Goal: Information Seeking & Learning: Learn about a topic

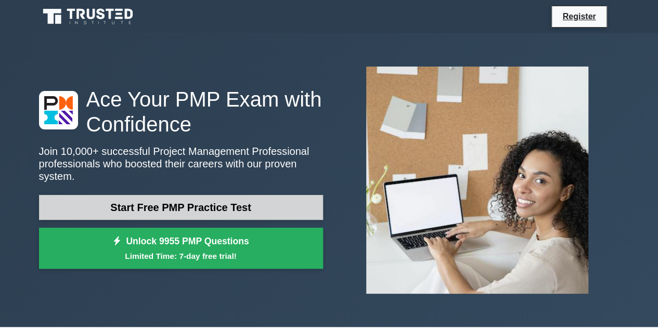
click at [217, 201] on link "Start Free PMP Practice Test" at bounding box center [181, 207] width 284 height 25
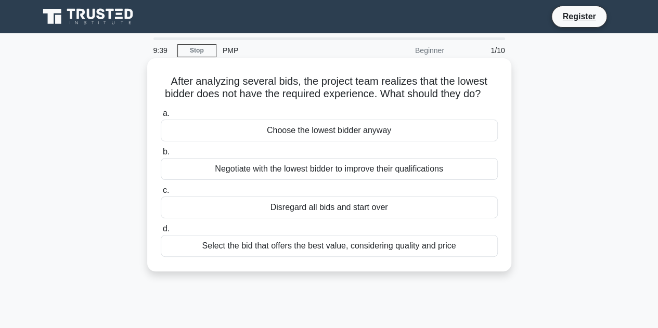
click at [298, 257] on div "Select the bid that offers the best value, considering quality and price" at bounding box center [329, 246] width 337 height 22
click at [161, 233] on input "d. Select the bid that offers the best value, considering quality and price" at bounding box center [161, 229] width 0 height 7
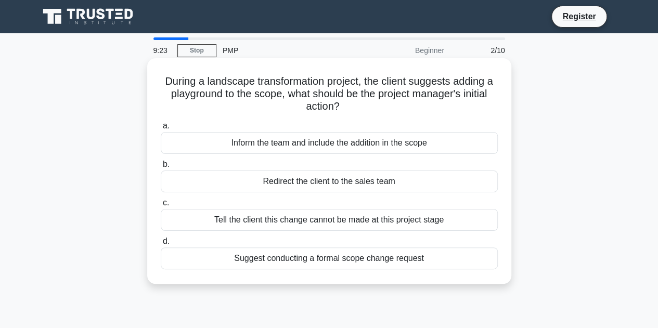
click at [306, 263] on div "Suggest conducting a formal scope change request" at bounding box center [329, 259] width 337 height 22
click at [161, 245] on input "d. Suggest conducting a formal scope change request" at bounding box center [161, 241] width 0 height 7
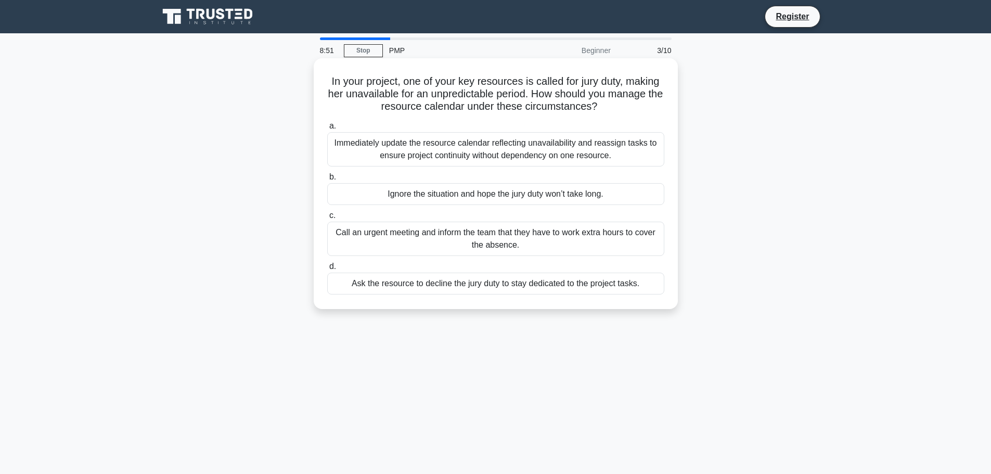
click at [460, 154] on div "Immediately update the resource calendar reflecting unavailability and reassign…" at bounding box center [495, 149] width 337 height 34
click at [327, 130] on input "a. Immediately update the resource calendar reflecting unavailability and reass…" at bounding box center [327, 126] width 0 height 7
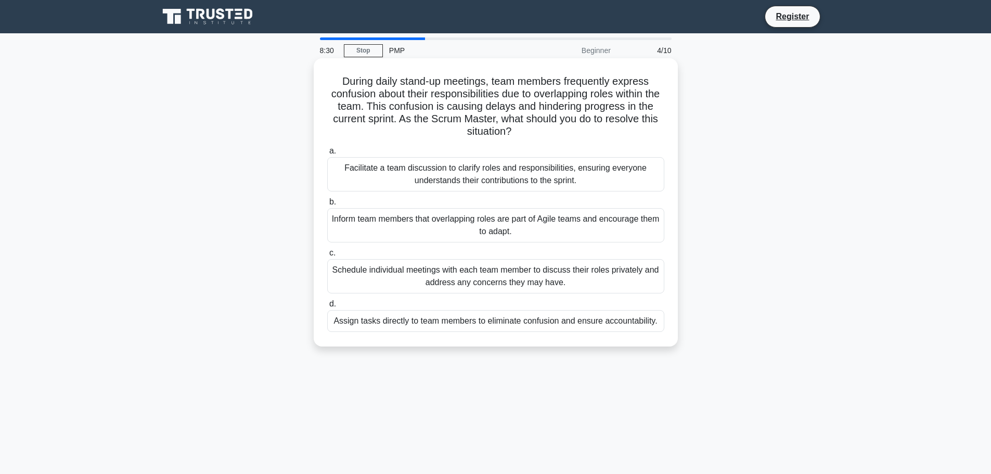
click at [490, 175] on div "Facilitate a team discussion to clarify roles and responsibilities, ensuring ev…" at bounding box center [495, 174] width 337 height 34
click at [327, 155] on input "a. Facilitate a team discussion to clarify roles and responsibilities, ensuring…" at bounding box center [327, 151] width 0 height 7
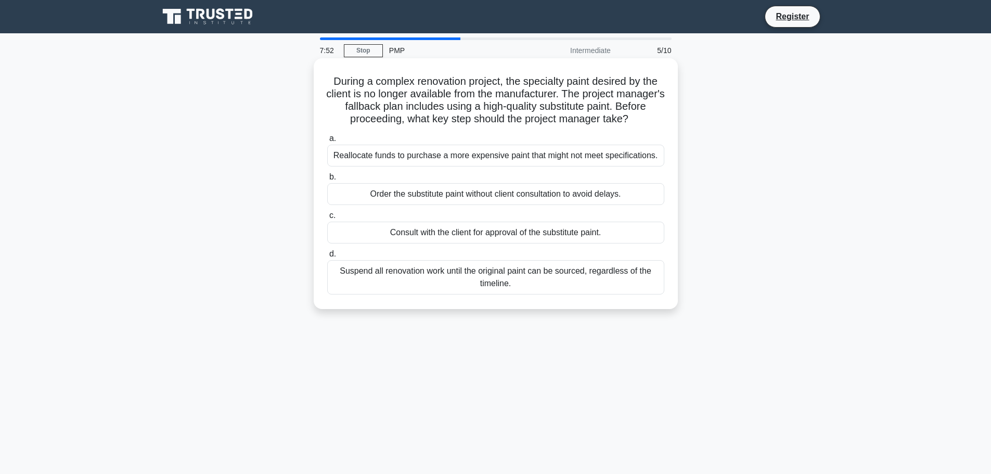
click at [503, 233] on div "Consult with the client for approval of the substitute paint." at bounding box center [495, 233] width 337 height 22
click at [327, 219] on input "c. Consult with the client for approval of the substitute paint." at bounding box center [327, 215] width 0 height 7
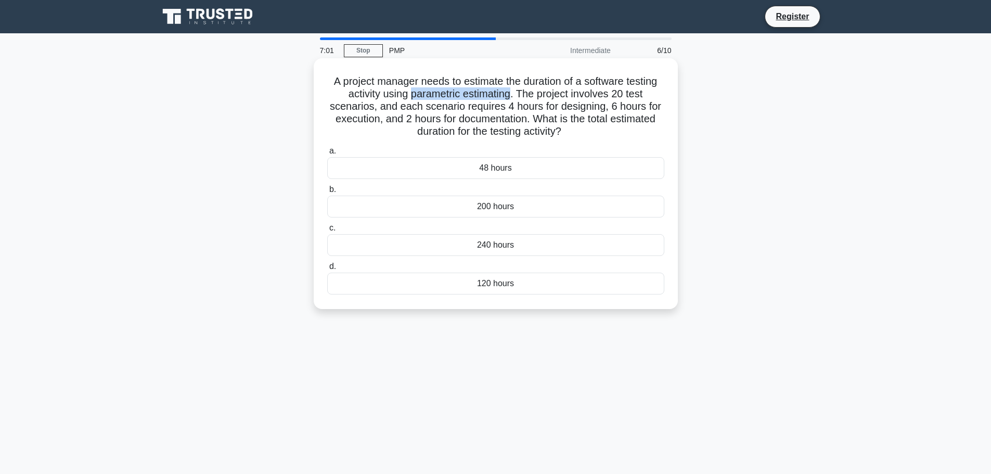
drag, startPoint x: 408, startPoint y: 93, endPoint x: 513, endPoint y: 91, distance: 104.6
click at [513, 91] on h5 "A project manager needs to estimate the duration of a software testing activity…" at bounding box center [495, 106] width 339 height 63
copy h5 "parametric estimating"
click at [496, 254] on div "240 hours" at bounding box center [495, 245] width 337 height 22
click at [327, 232] on input "c. 240 hours" at bounding box center [327, 228] width 0 height 7
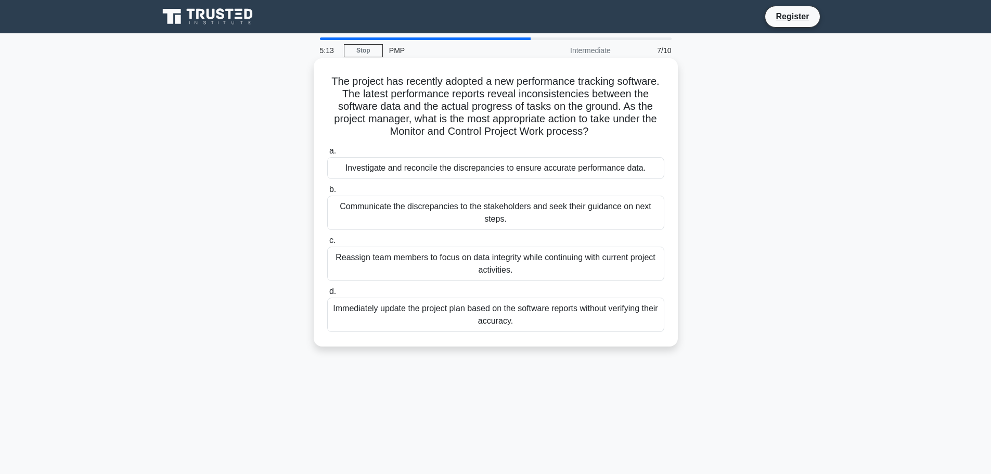
click at [455, 171] on div "Investigate and reconcile the discrepancies to ensure accurate performance data." at bounding box center [495, 168] width 337 height 22
click at [327, 155] on input "a. Investigate and reconcile the discrepancies to ensure accurate performance d…" at bounding box center [327, 151] width 0 height 7
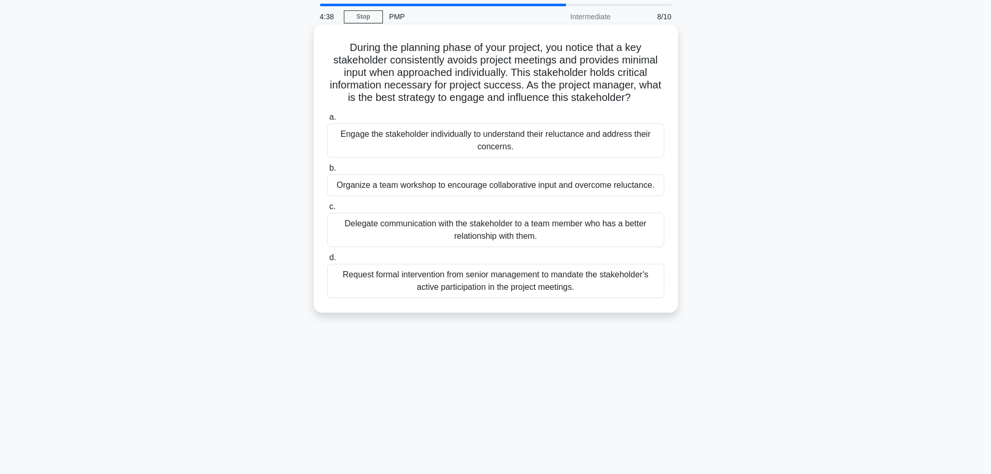
scroll to position [52, 0]
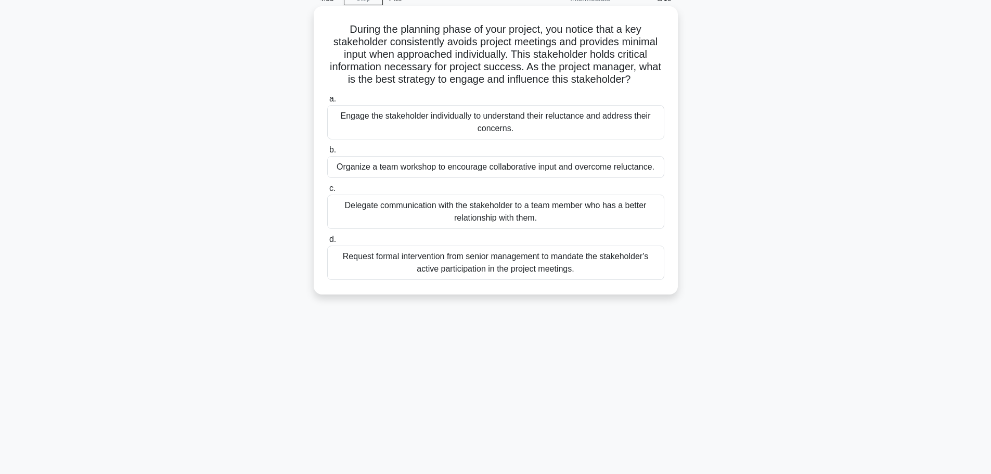
click at [466, 169] on div "Organize a team workshop to encourage collaborative input and overcome reluctan…" at bounding box center [495, 167] width 337 height 22
click at [327, 154] on input "b. Organize a team workshop to encourage collaborative input and overcome reluc…" at bounding box center [327, 150] width 0 height 7
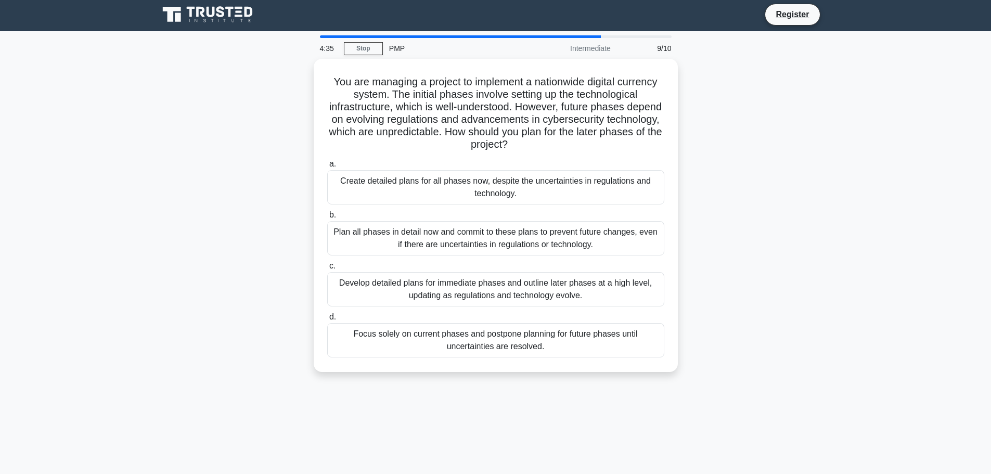
scroll to position [0, 0]
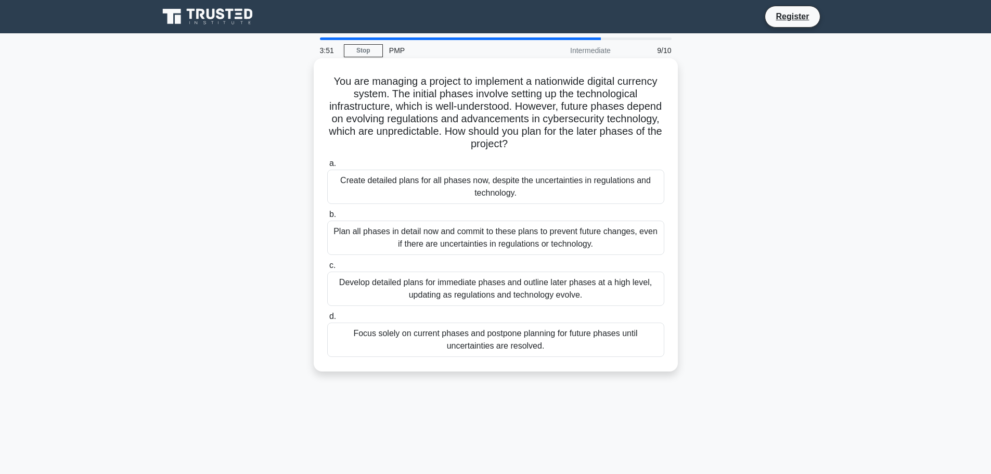
click at [512, 288] on div "Develop detailed plans for immediate phases and outline later phases at a high …" at bounding box center [495, 289] width 337 height 34
click at [327, 269] on input "c. Develop detailed plans for immediate phases and outline later phases at a hi…" at bounding box center [327, 265] width 0 height 7
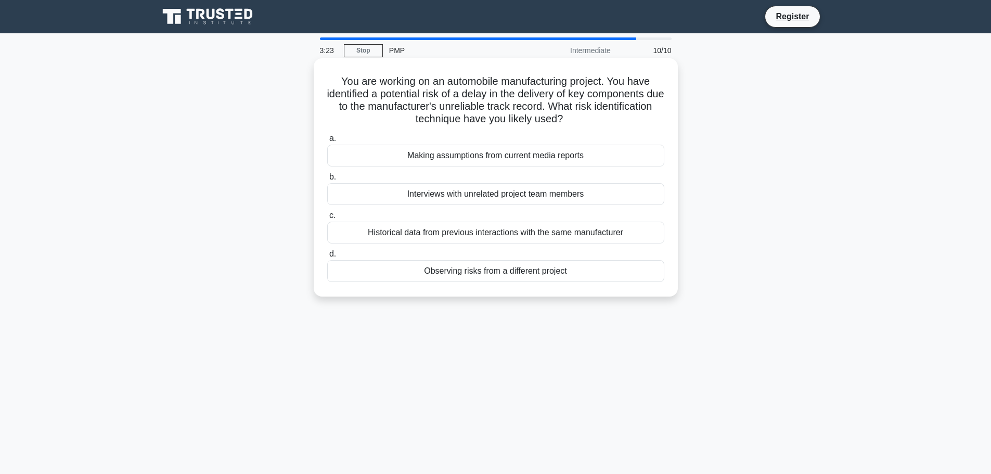
click at [478, 236] on div "Historical data from previous interactions with the same manufacturer" at bounding box center [495, 233] width 337 height 22
click at [327, 219] on input "c. Historical data from previous interactions with the same manufacturer" at bounding box center [327, 215] width 0 height 7
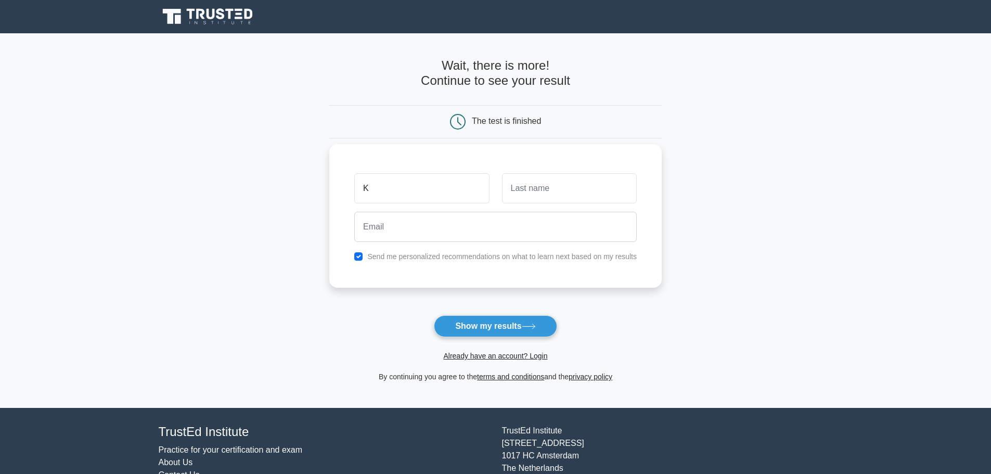
type input "Kofo"
click at [534, 182] on input "text" at bounding box center [569, 188] width 135 height 30
type input "Adenola"
click at [452, 222] on input "email" at bounding box center [495, 227] width 283 height 30
type input "[EMAIL_ADDRESS][DOMAIN_NAME]"
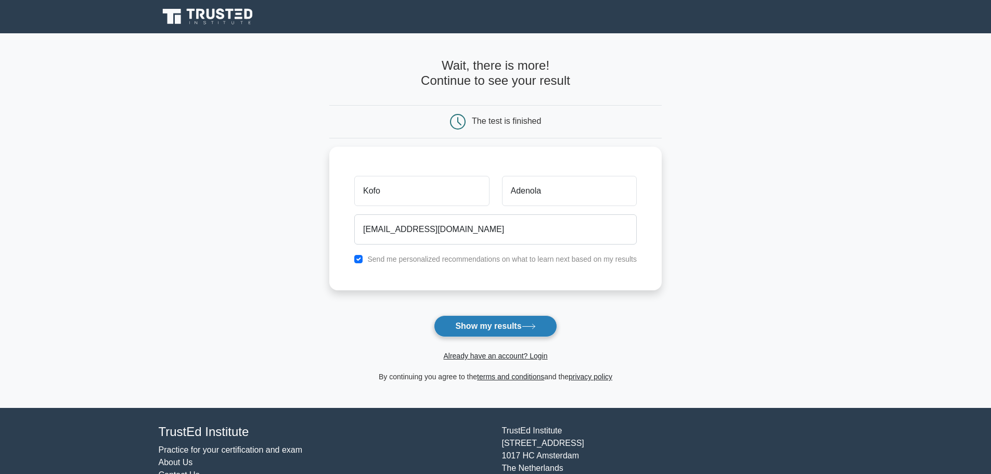
click at [485, 332] on button "Show my results" at bounding box center [495, 326] width 123 height 22
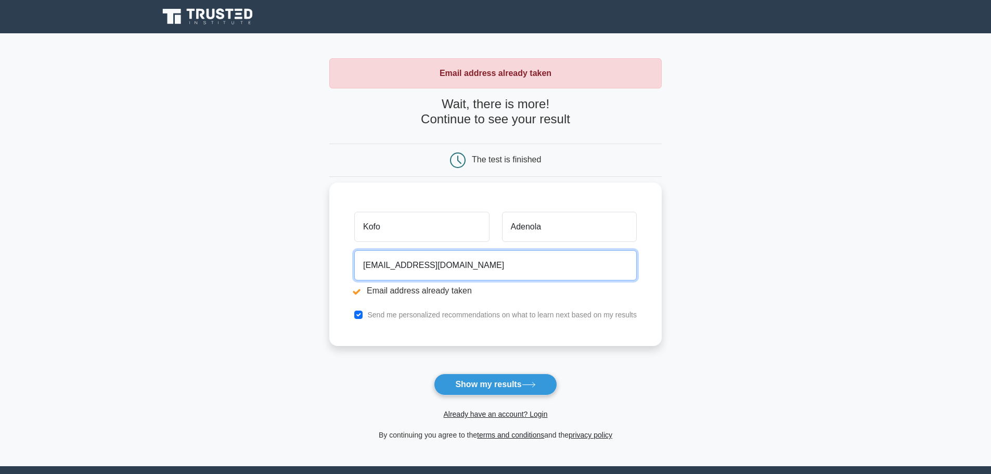
click at [400, 269] on input "kofogunkoya@yahoo.com" at bounding box center [495, 265] width 283 height 30
drag, startPoint x: 468, startPoint y: 266, endPoint x: 360, endPoint y: 261, distance: 108.9
click at [360, 261] on input "kofogunkoya@yahoo.com" at bounding box center [495, 265] width 283 height 30
type input "k"
type input "omojesu49@HOTMAIL.COM"
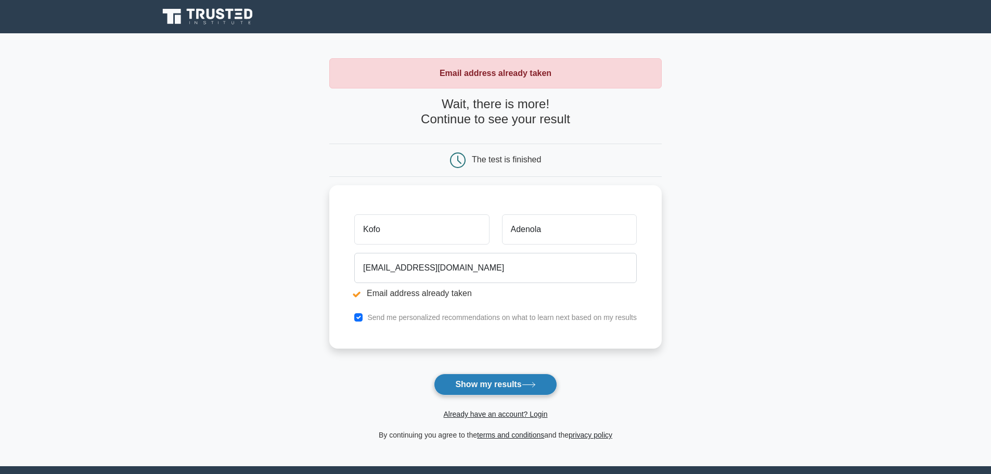
click at [493, 384] on button "Show my results" at bounding box center [495, 385] width 123 height 22
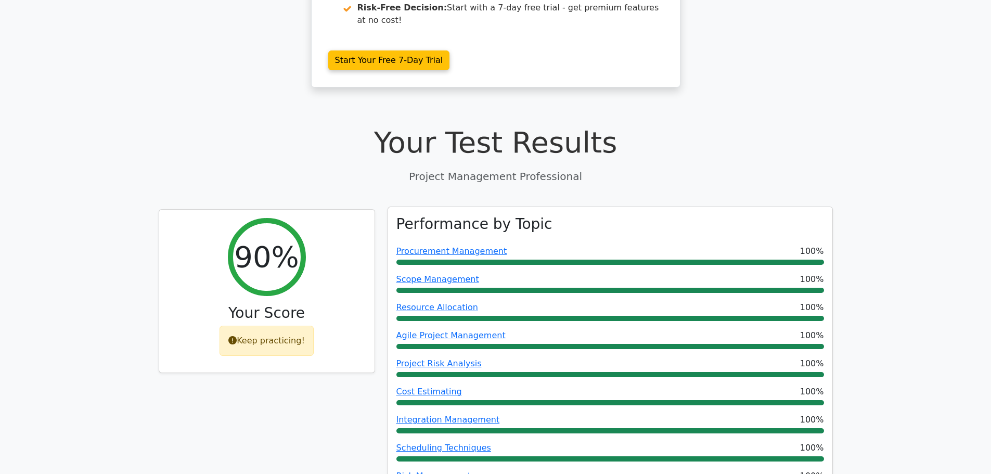
scroll to position [364, 0]
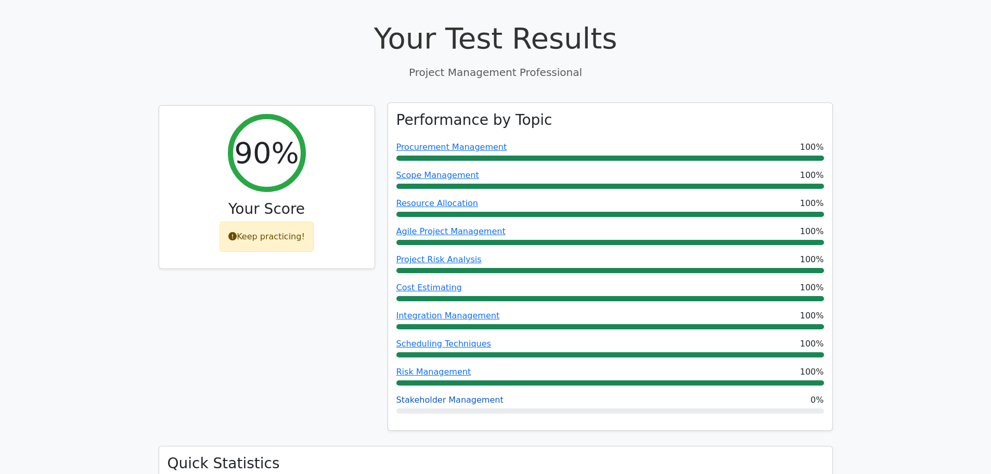
click at [432, 395] on link "Stakeholder Management" at bounding box center [450, 400] width 107 height 10
